Goal: Navigation & Orientation: Find specific page/section

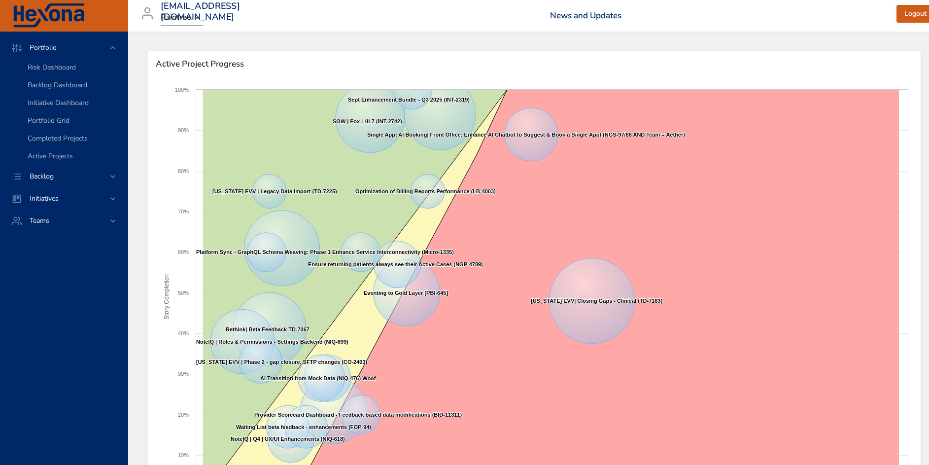
click at [908, 210] on rect at bounding box center [552, 297] width 712 height 414
click at [52, 176] on span "Backlog" at bounding box center [42, 175] width 40 height 9
click at [61, 87] on span "Backlog Details" at bounding box center [51, 89] width 47 height 9
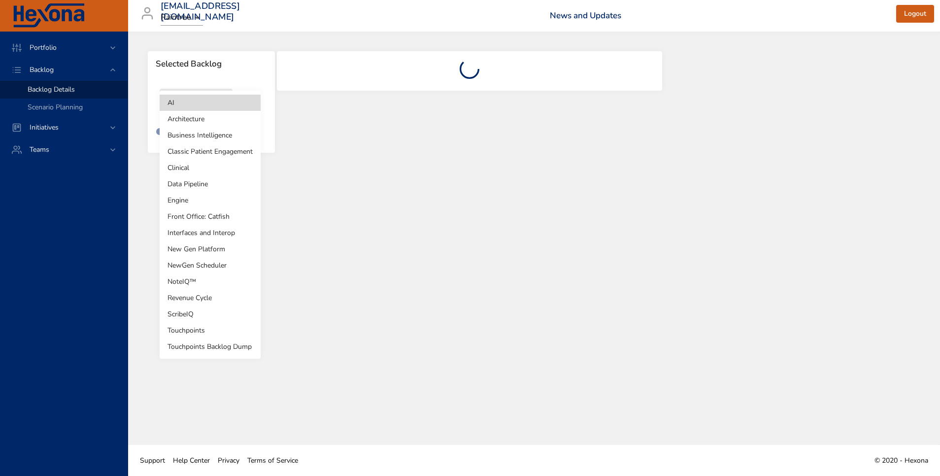
click at [201, 105] on body "Portfolio Backlog Backlog Details Scenario Planning Initiatives Teams [EMAIL_AD…" at bounding box center [470, 238] width 940 height 476
click at [209, 333] on li "Touchpoints" at bounding box center [210, 330] width 101 height 16
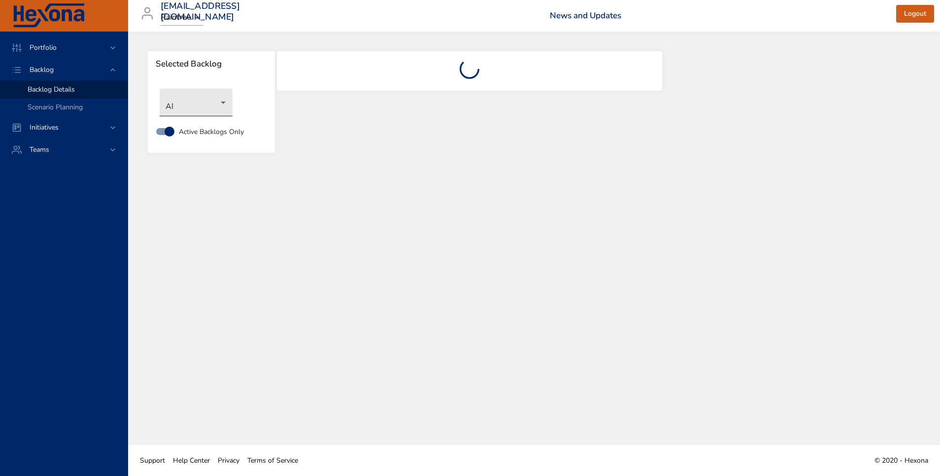
click at [201, 106] on body "Portfolio Backlog Backlog Details Scenario Planning Initiatives Teams tanel.koo…" at bounding box center [470, 238] width 940 height 476
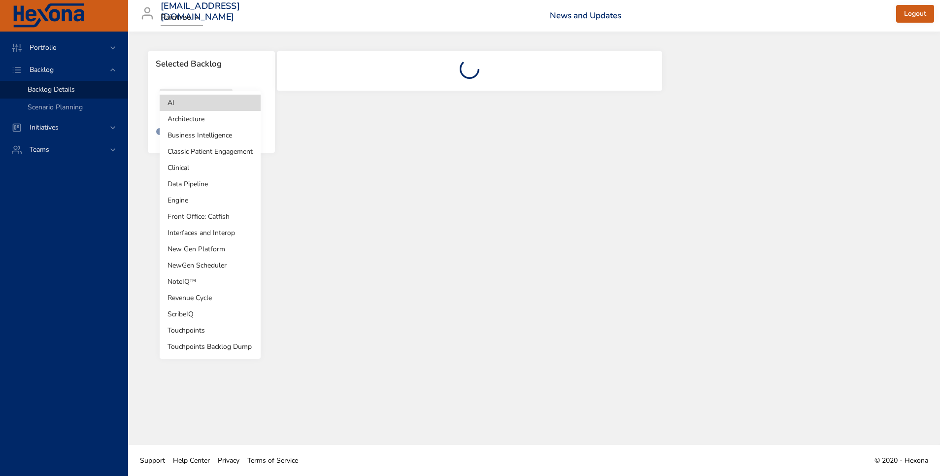
click at [227, 135] on li "Business Intelligence" at bounding box center [210, 135] width 101 height 16
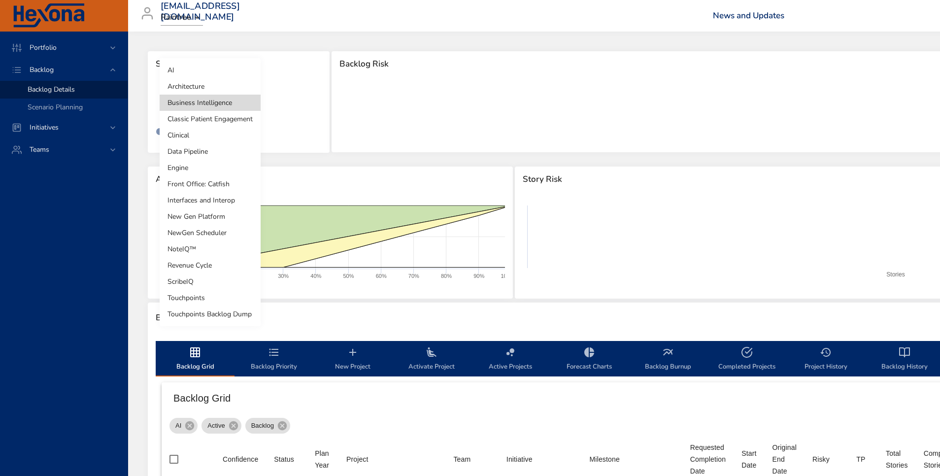
click at [223, 102] on body "Portfolio Backlog Backlog Details Scenario Planning Initiatives Teams tanel.koo…" at bounding box center [470, 238] width 940 height 476
click at [202, 100] on li "Business Intelligence" at bounding box center [210, 103] width 101 height 16
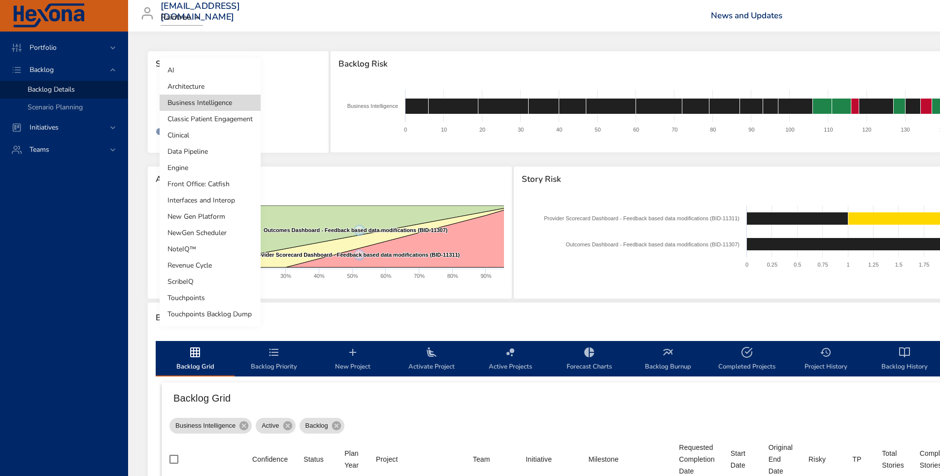
click at [215, 110] on body "Portfolio Backlog Backlog Details Scenario Planning Initiatives Teams tanel.koo…" at bounding box center [470, 238] width 940 height 476
click at [204, 153] on li "Data Pipeline" at bounding box center [210, 151] width 101 height 16
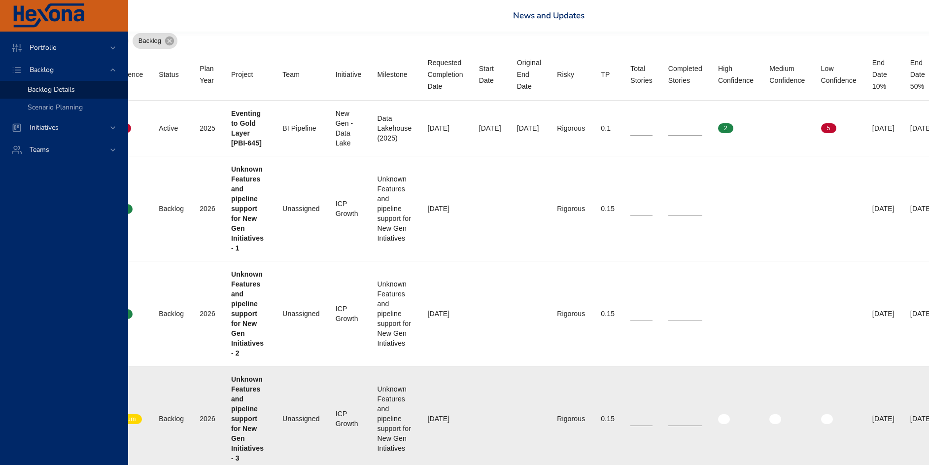
scroll to position [385, 0]
